Goal: Download file/media

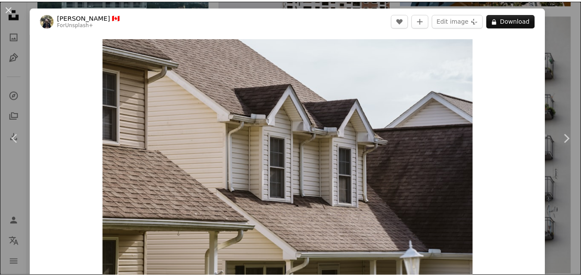
scroll to position [0, 6]
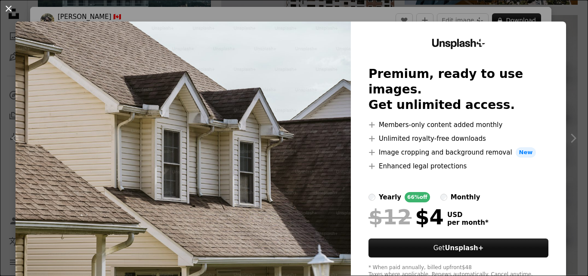
click at [7, 8] on button "An X shape" at bounding box center [8, 8] width 10 height 10
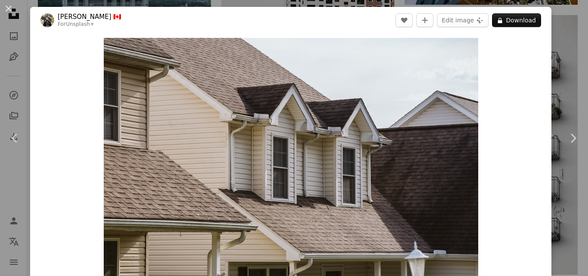
click at [554, 64] on div "An X shape Chevron left Chevron right [PERSON_NAME] 🇨🇦 For Unsplash+ A heart A …" at bounding box center [294, 138] width 588 height 276
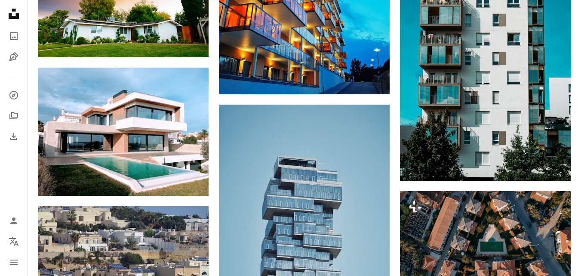
scroll to position [3041, 0]
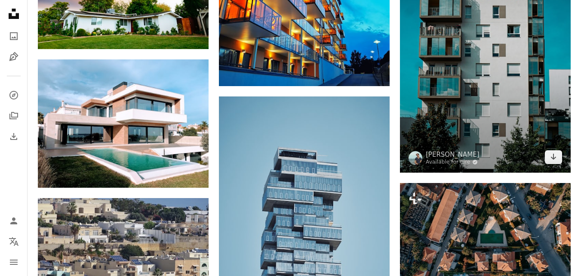
drag, startPoint x: 108, startPoint y: 0, endPoint x: 513, endPoint y: 68, distance: 411.0
click at [513, 68] on img at bounding box center [485, 45] width 171 height 256
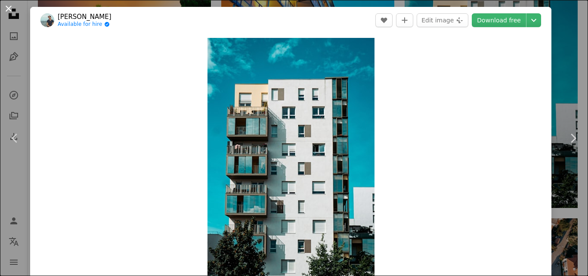
click at [11, 11] on button "An X shape" at bounding box center [8, 8] width 10 height 10
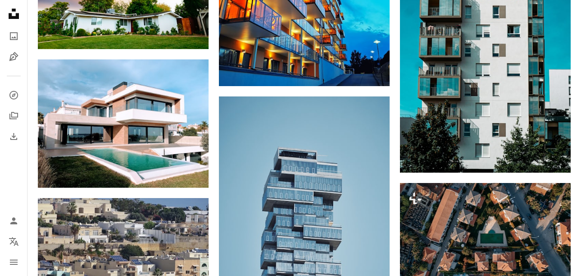
click at [14, 16] on icon at bounding box center [14, 14] width 10 height 10
